Goal: Information Seeking & Learning: Learn about a topic

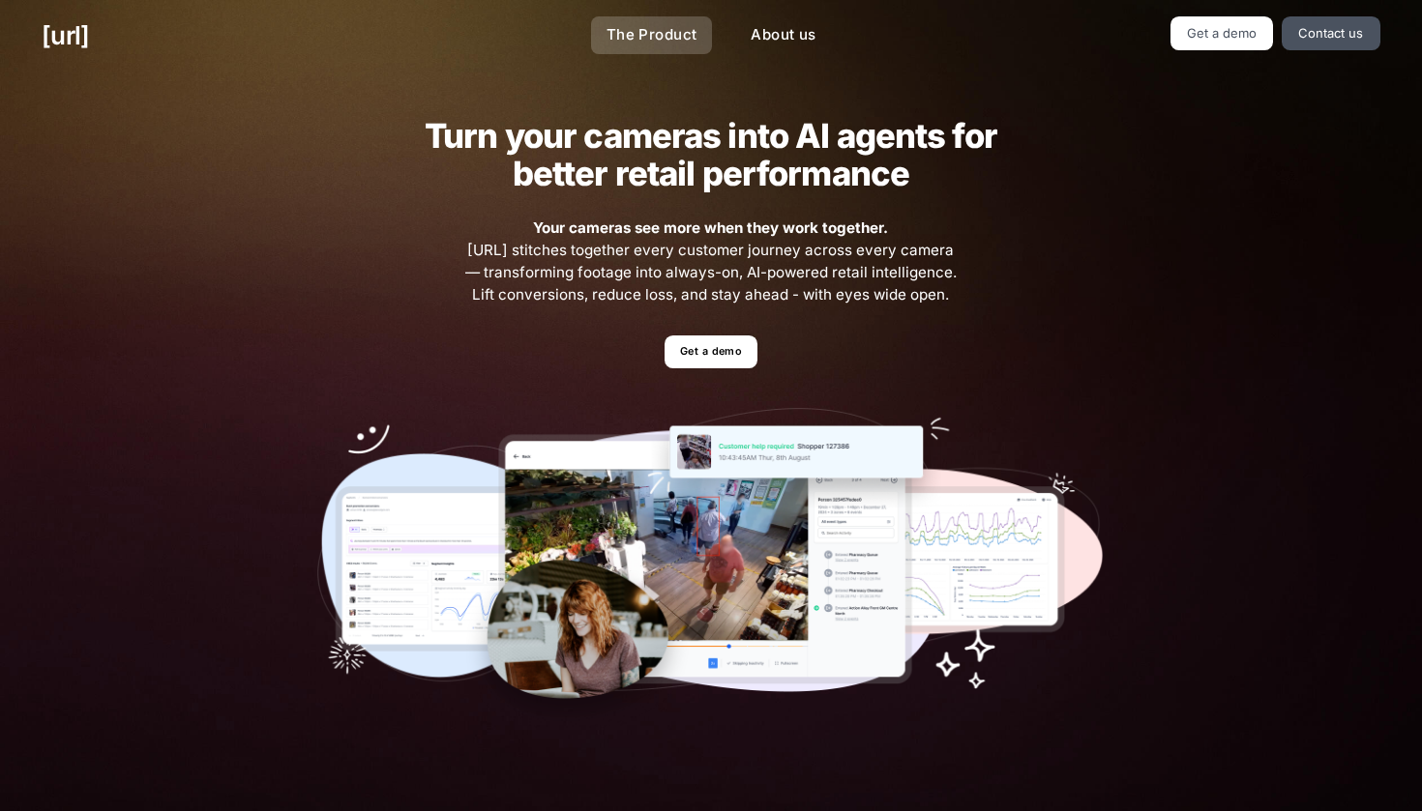
click at [666, 34] on link "The Product" at bounding box center [652, 35] width 122 height 38
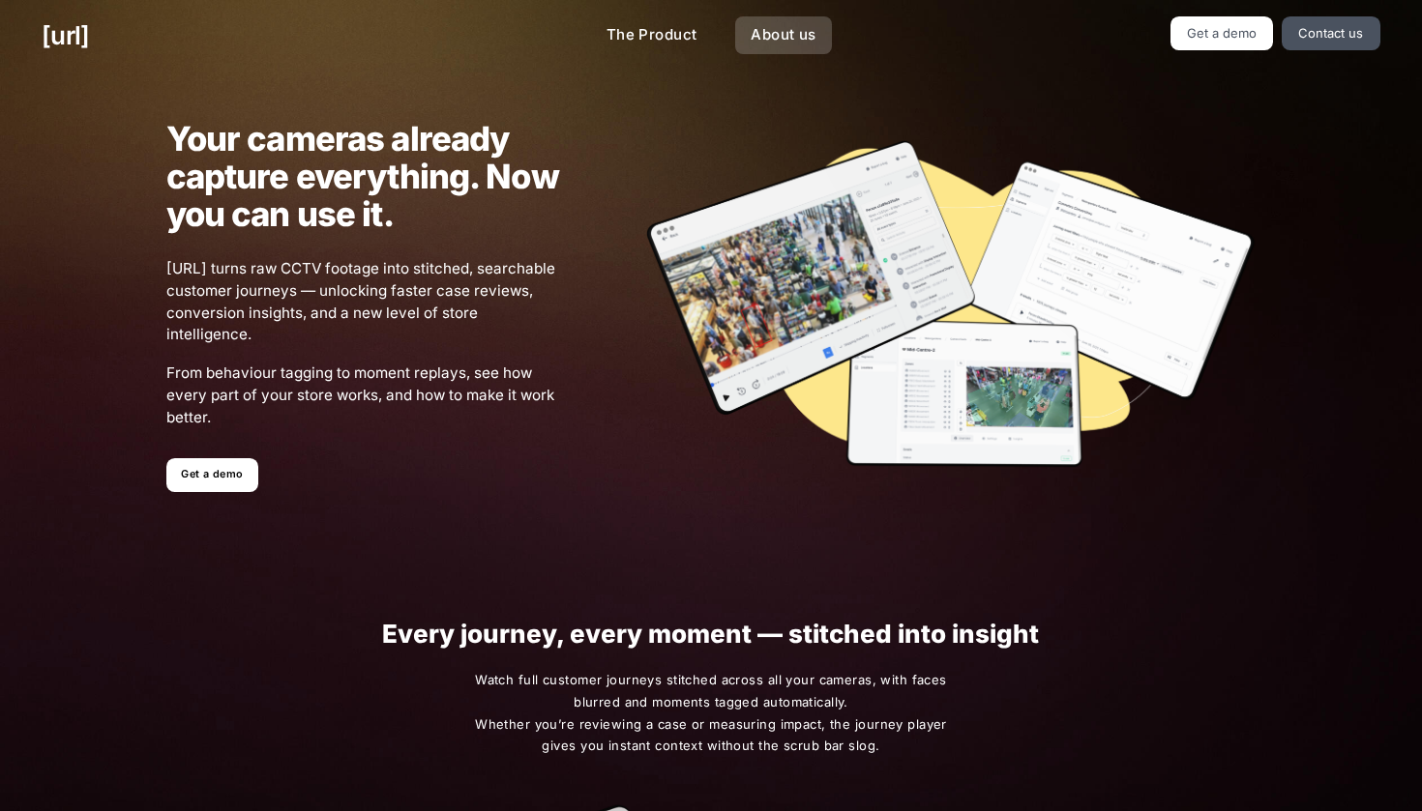
click at [763, 24] on link "About us" at bounding box center [783, 35] width 96 height 38
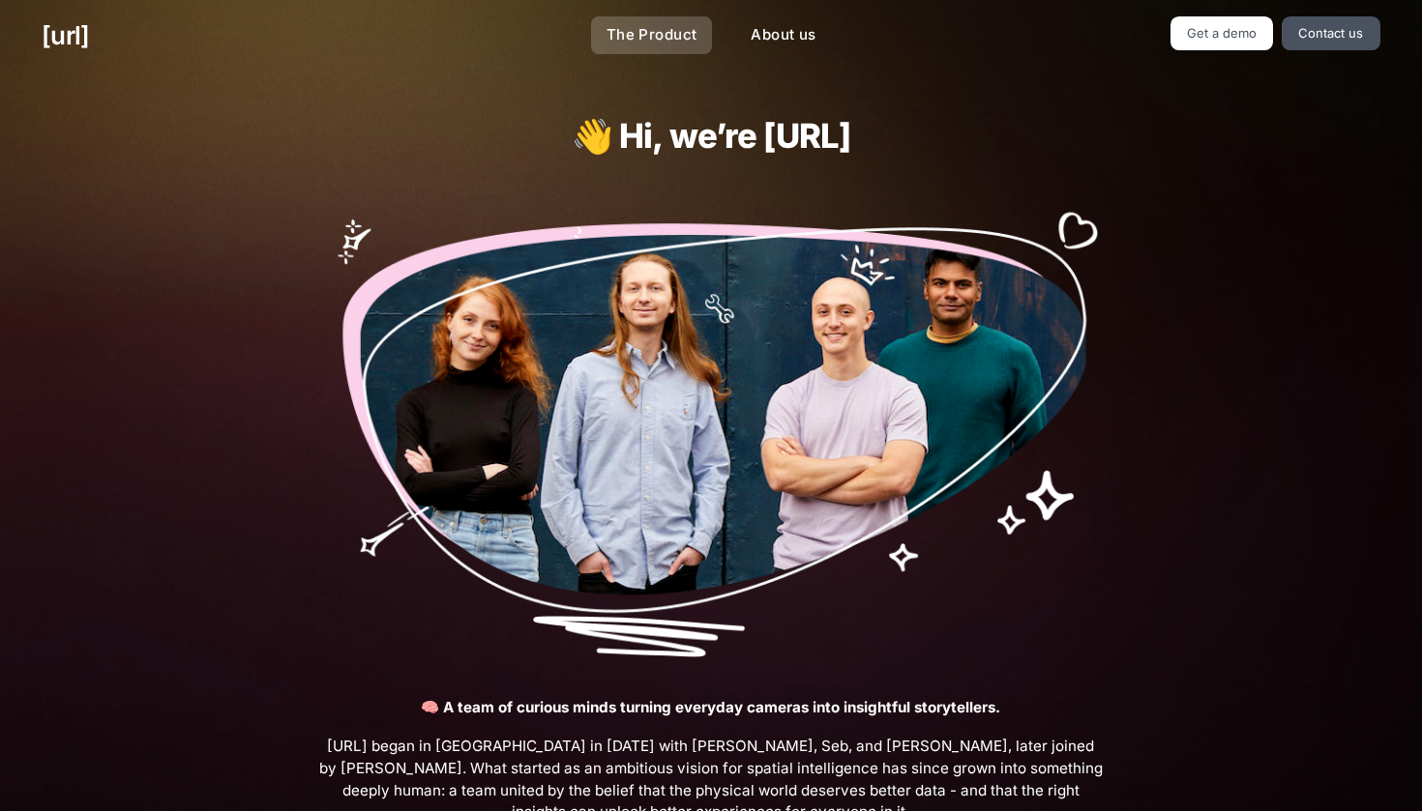
click at [669, 33] on link "The Product" at bounding box center [652, 35] width 122 height 38
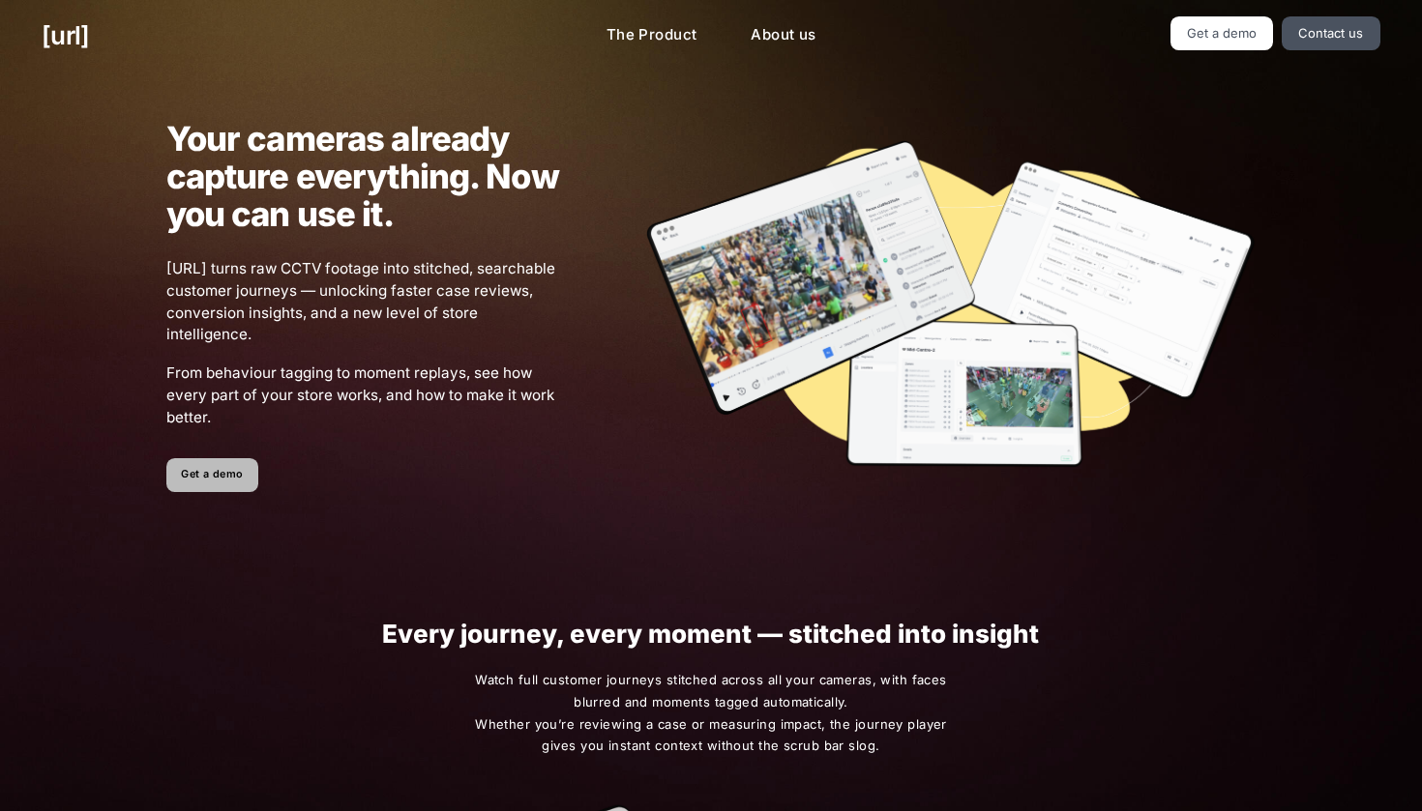
click at [216, 471] on link "Get a demo" at bounding box center [212, 475] width 92 height 34
